Goal: Find specific page/section: Find specific page/section

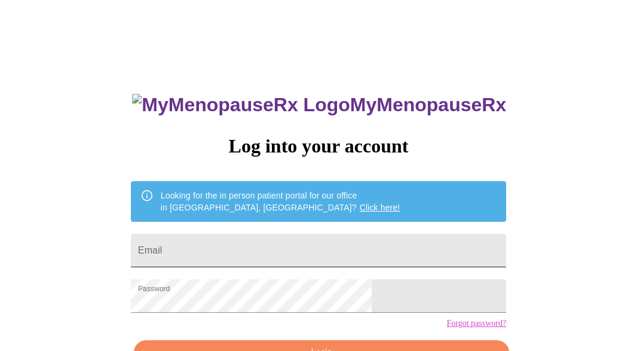
click at [247, 253] on input "Email" at bounding box center [319, 250] width 376 height 33
type input "[EMAIL_ADDRESS][DOMAIN_NAME]"
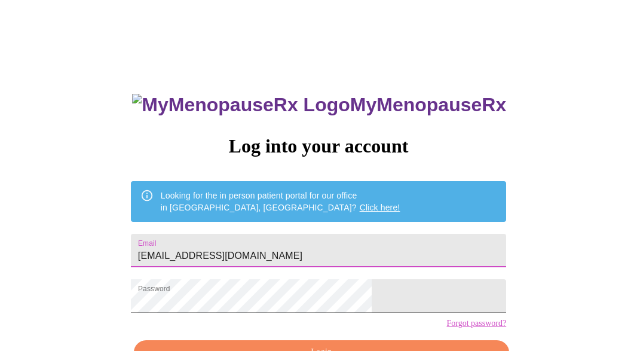
scroll to position [74, 0]
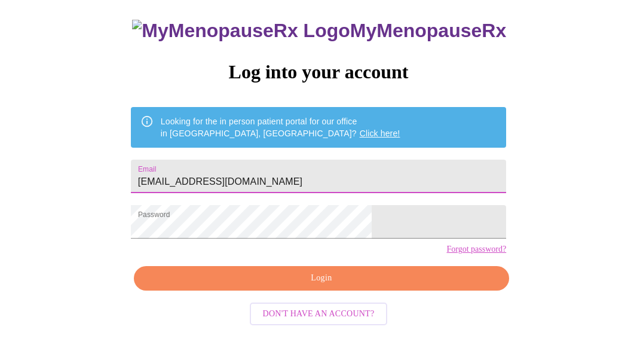
click at [301, 286] on span "Login" at bounding box center [322, 278] width 348 height 15
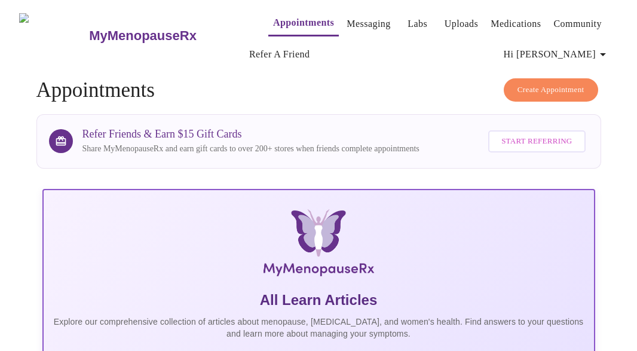
click at [495, 19] on link "Medications" at bounding box center [516, 24] width 50 height 17
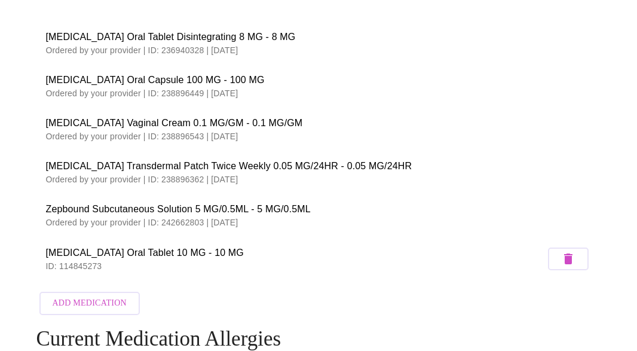
scroll to position [96, 0]
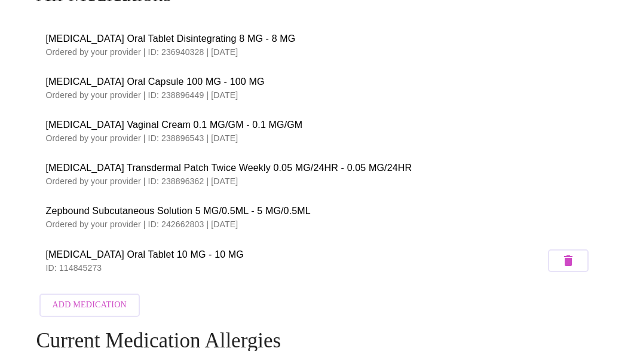
drag, startPoint x: 364, startPoint y: 172, endPoint x: 182, endPoint y: 154, distance: 182.1
click at [181, 155] on li "Estradiol Transdermal Patch Twice Weekly 0.05 MG/24HR - 0.05 MG/24HR Ordered by…" at bounding box center [318, 173] width 565 height 43
copy div "Estradiol Transdermal Patch Twice Weekly 0.05 MG/24HR - 0.05 MG/24HR Ordered by…"
